Goal: Transaction & Acquisition: Purchase product/service

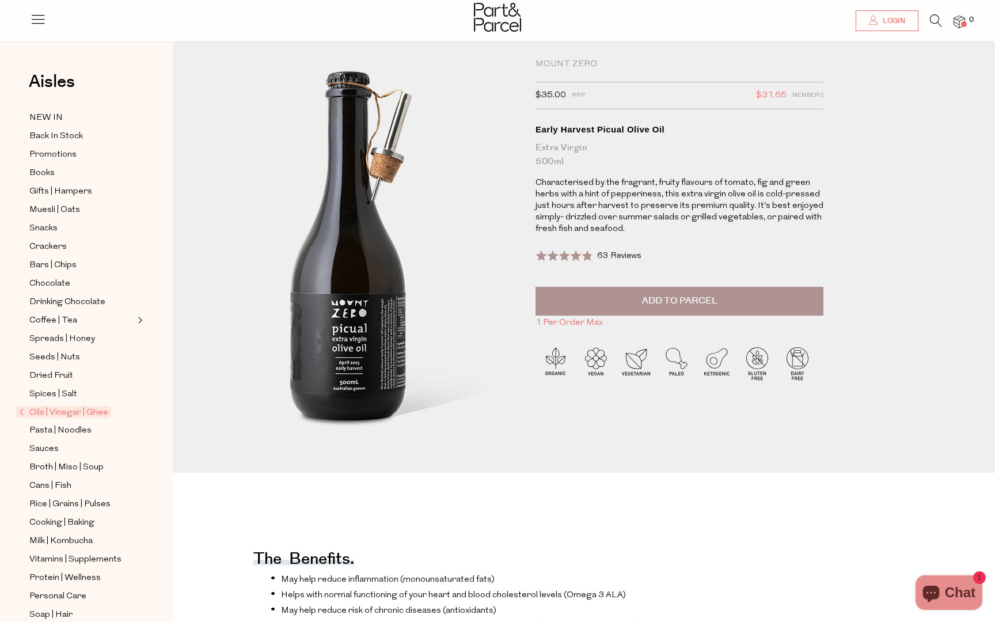
scroll to position [16, 0]
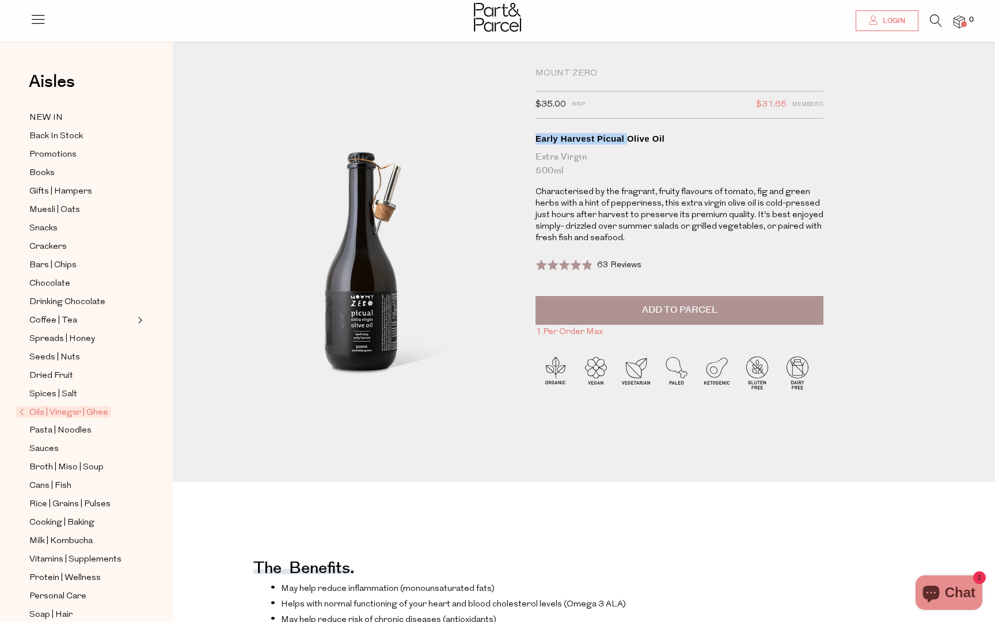
drag, startPoint x: 537, startPoint y: 136, endPoint x: 628, endPoint y: 136, distance: 90.4
click at [628, 136] on div "Early Harvest Picual Olive Oil" at bounding box center [680, 139] width 288 height 12
drag, startPoint x: 663, startPoint y: 138, endPoint x: 553, endPoint y: 135, distance: 110.6
click at [553, 135] on div "Early Harvest Picual Olive Oil" at bounding box center [680, 139] width 288 height 12
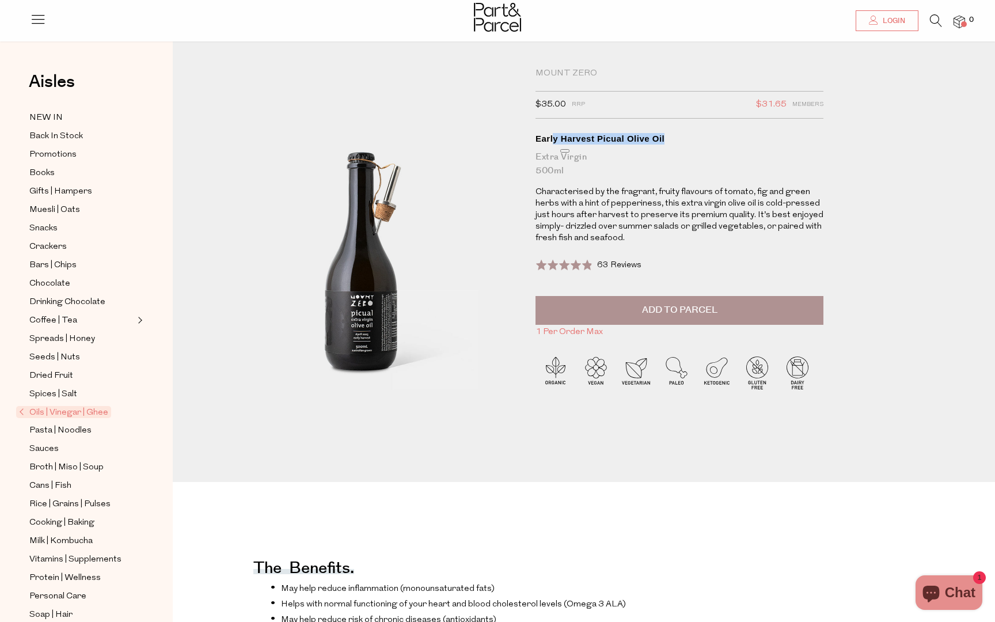
click at [553, 135] on div "Early Harvest Picual Olive Oil" at bounding box center [680, 139] width 288 height 12
drag, startPoint x: 537, startPoint y: 136, endPoint x: 720, endPoint y: 148, distance: 183.5
click at [720, 148] on h1 "Early Harvest Picual Olive Oil Extra Virgin 500ml" at bounding box center [680, 155] width 288 height 45
click at [677, 148] on h1 "Early Harvest Picual Olive Oil Extra Virgin 500ml" at bounding box center [680, 155] width 288 height 45
drag, startPoint x: 674, startPoint y: 141, endPoint x: 534, endPoint y: 135, distance: 140.1
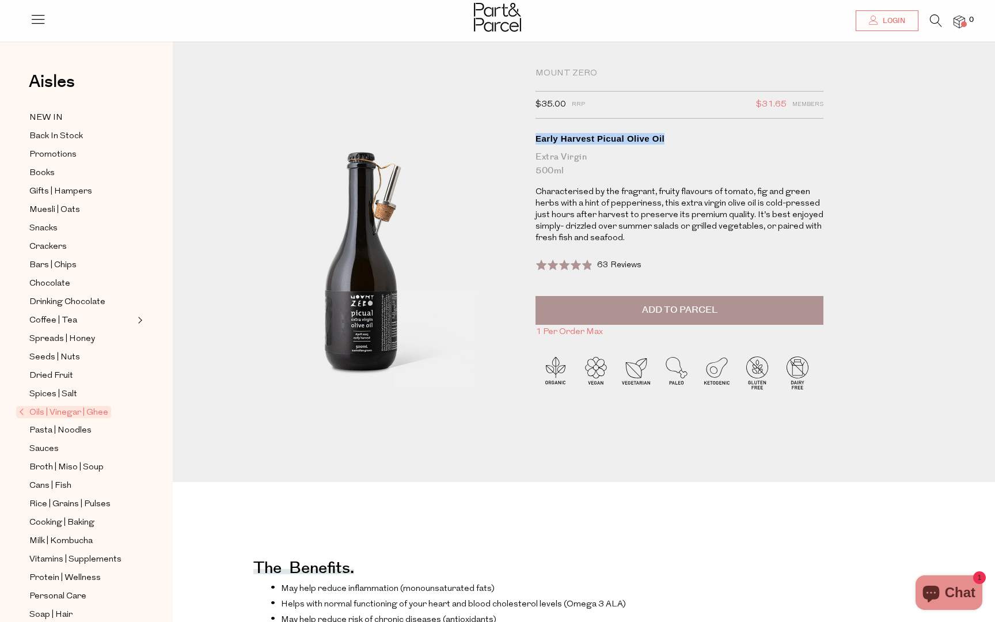
click at [534, 135] on div "Mount Zero $35.00 RRP $31.65 Members Available: In Stock Early Harvest Picual O…" at bounding box center [685, 249] width 317 height 362
copy div "Early Harvest Picual Olive Oil"
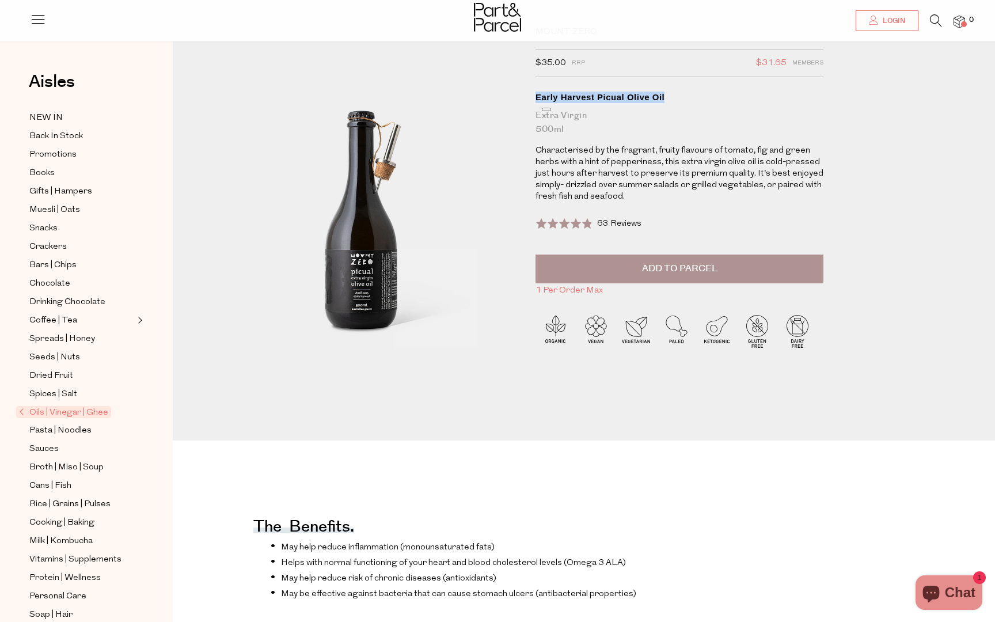
scroll to position [60, 0]
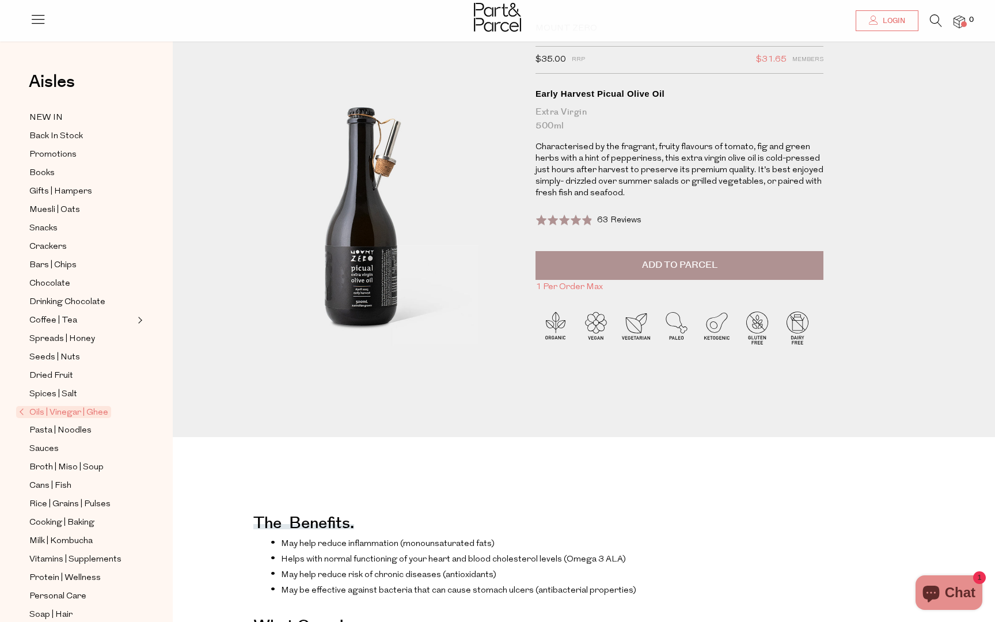
click at [577, 110] on div "Extra Virgin 500ml" at bounding box center [680, 119] width 288 height 28
drag, startPoint x: 532, startPoint y: 94, endPoint x: 675, endPoint y: 94, distance: 144.0
click at [675, 94] on div "Mount Zero $35.00 RRP $31.65 Members Available: In Stock Early Harvest Picual O…" at bounding box center [685, 204] width 317 height 362
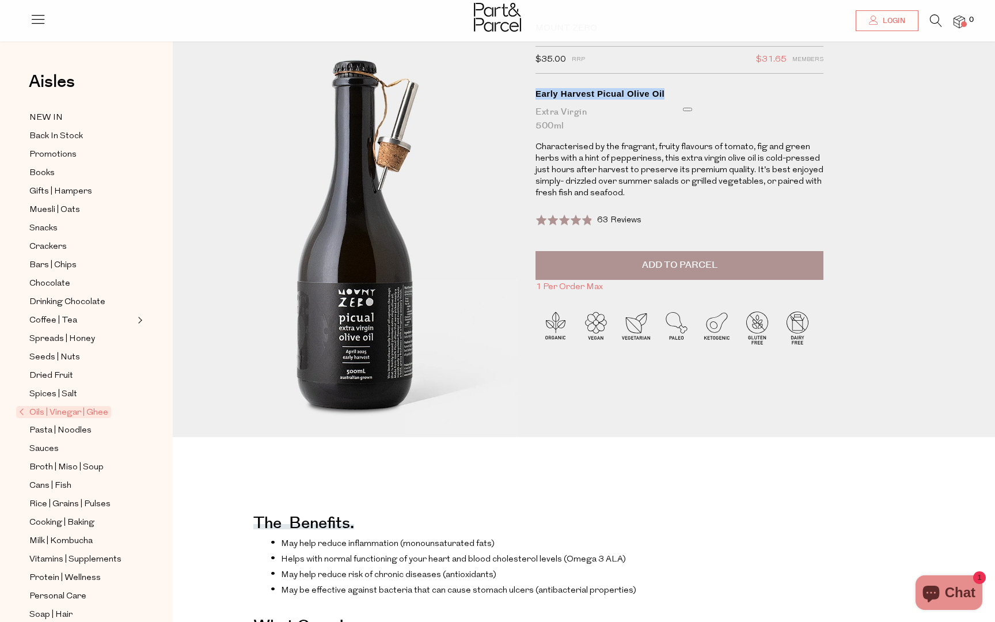
click at [374, 246] on img at bounding box center [358, 225] width 498 height 587
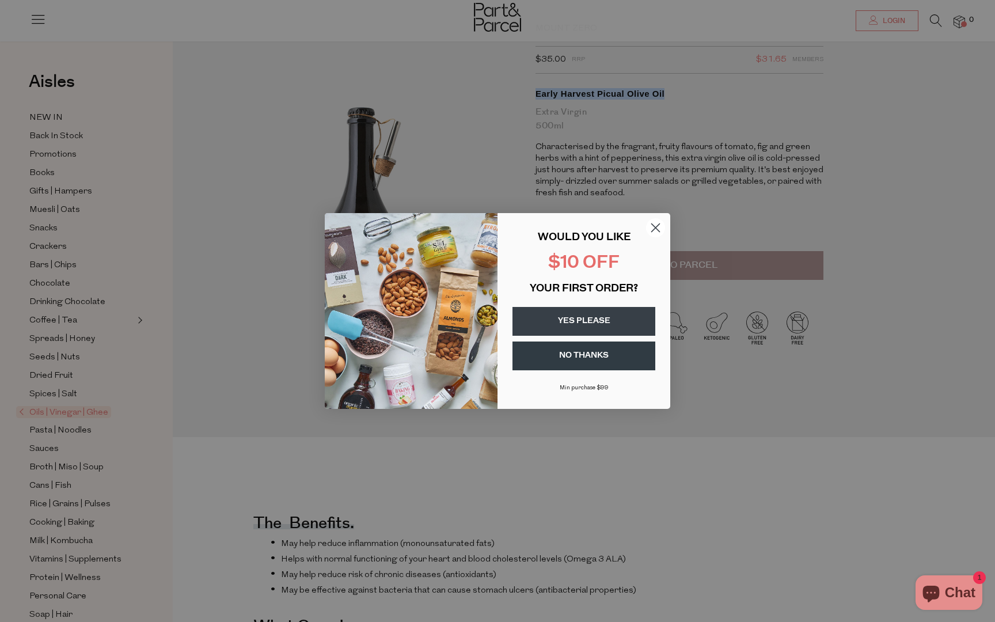
click at [658, 229] on icon "Close dialog" at bounding box center [656, 228] width 8 height 8
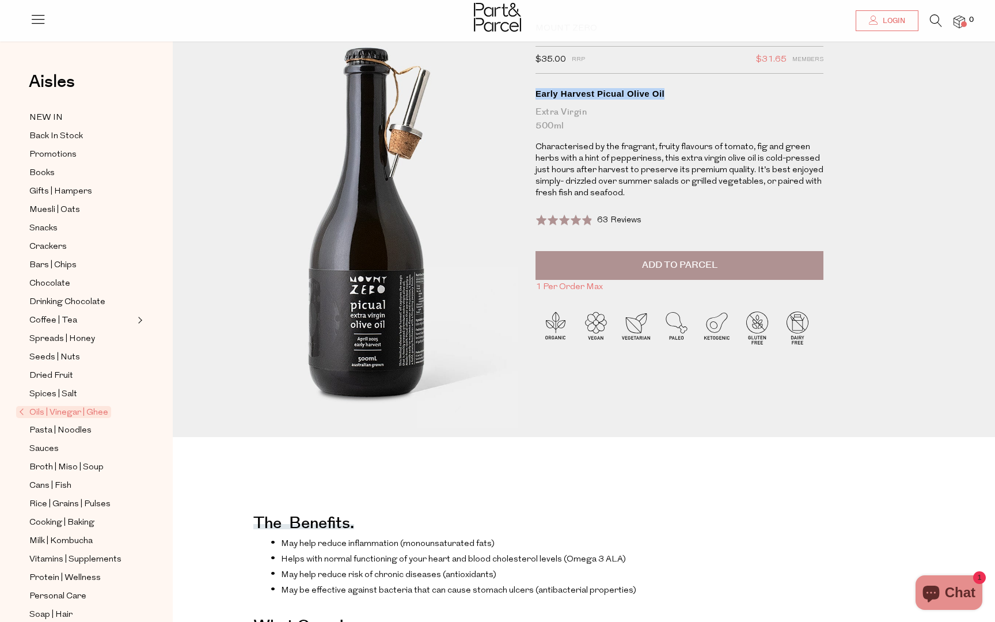
click at [352, 276] on img at bounding box center [369, 212] width 498 height 587
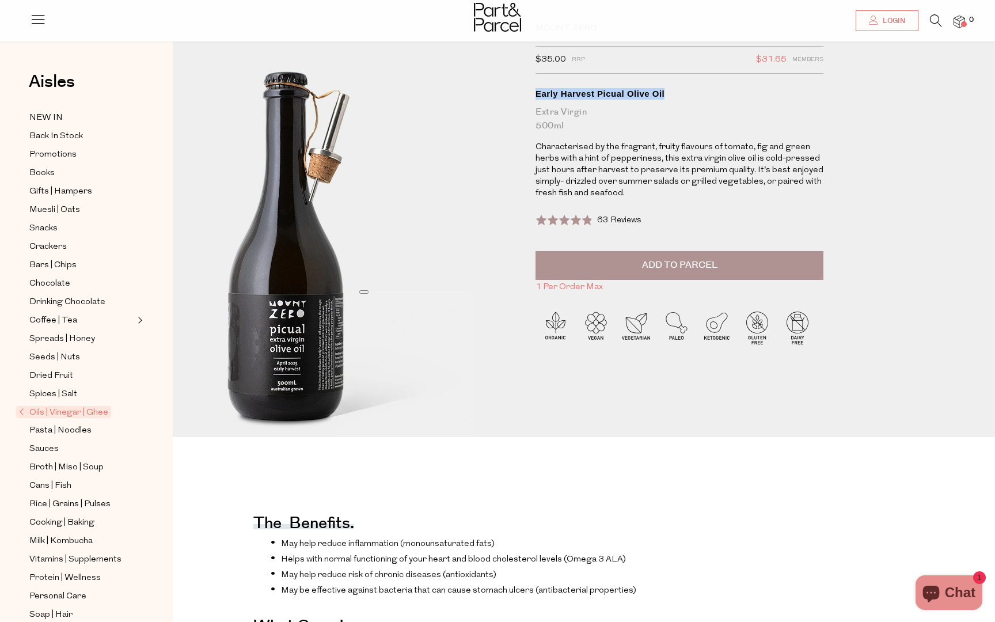
click at [486, 221] on img at bounding box center [289, 237] width 498 height 587
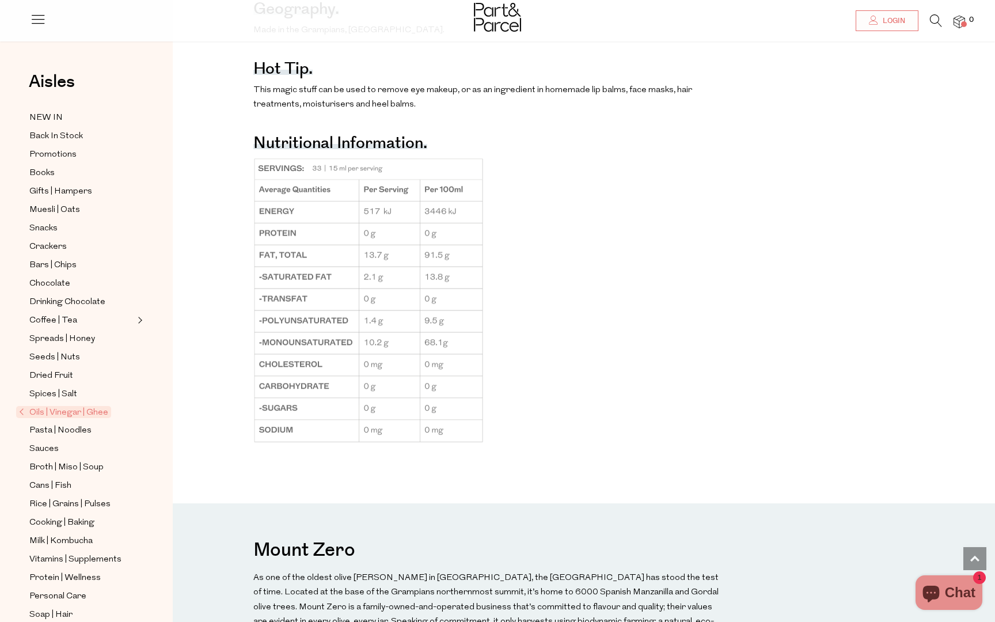
scroll to position [711, 0]
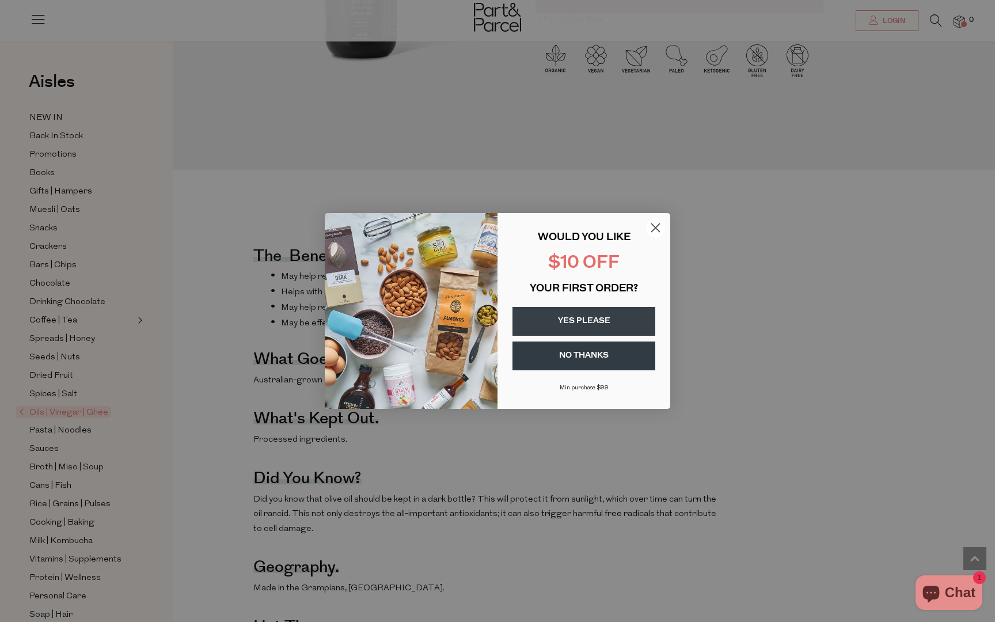
scroll to position [223, 0]
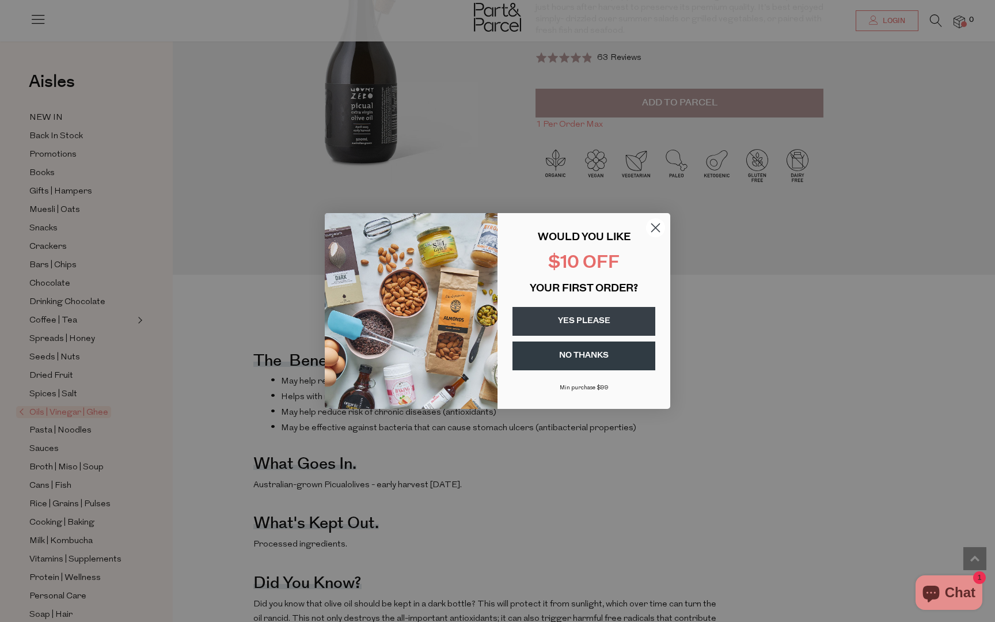
click at [656, 227] on icon "Close dialog" at bounding box center [656, 228] width 8 height 8
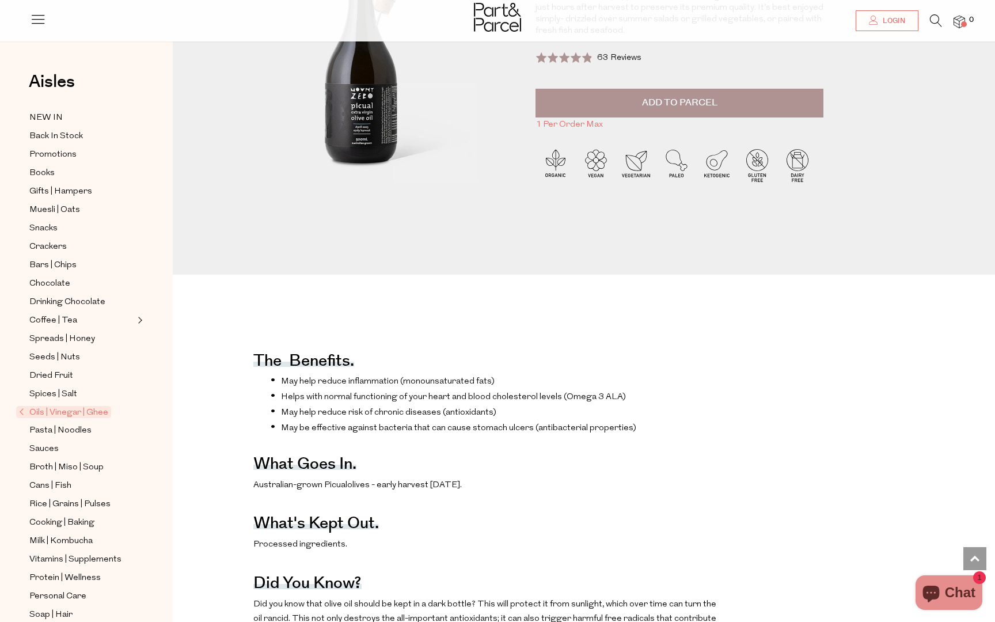
scroll to position [0, 0]
